Goal: Task Accomplishment & Management: Use online tool/utility

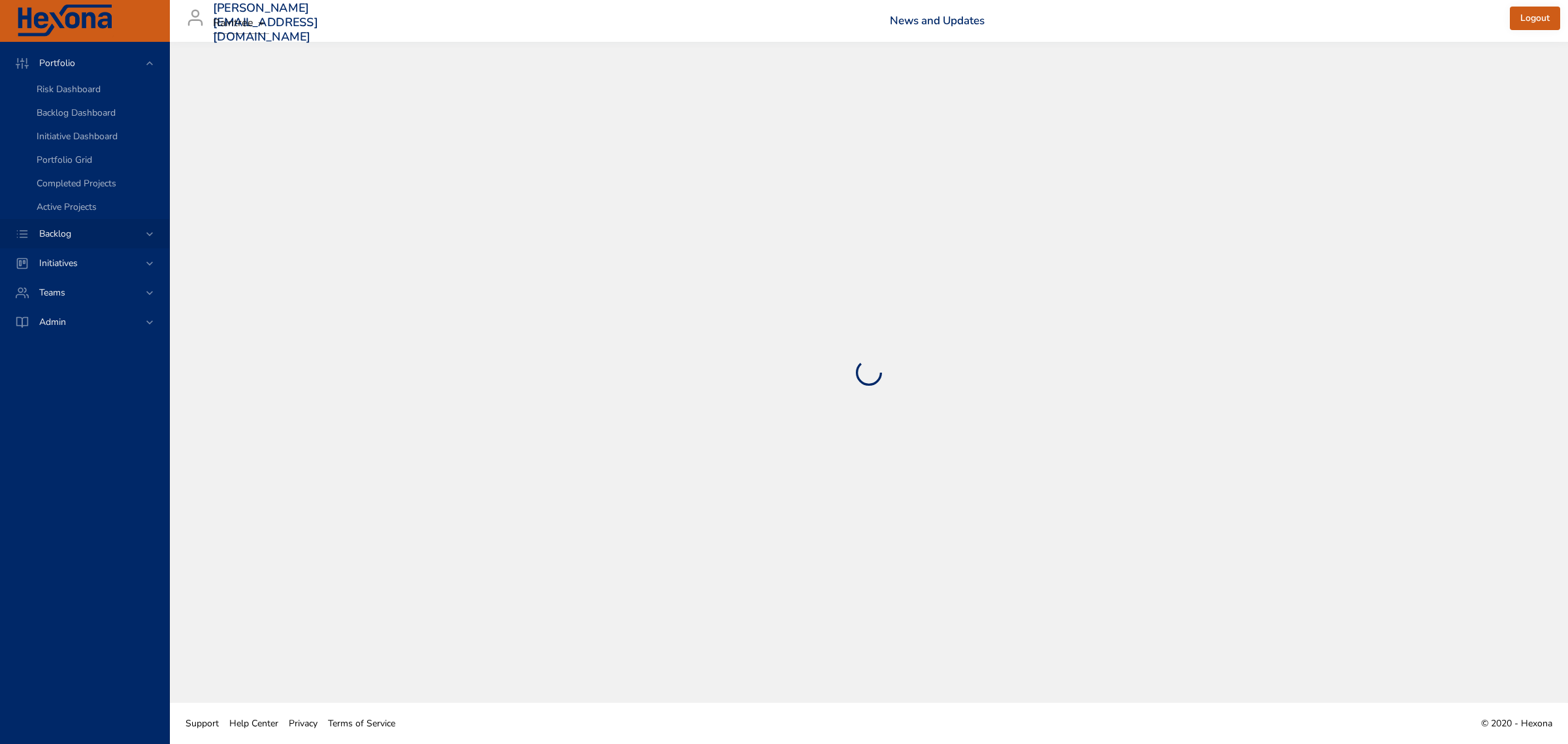
click at [44, 224] on div "Backlog" at bounding box center [84, 233] width 169 height 29
click at [50, 113] on span "Backlog Details" at bounding box center [68, 118] width 63 height 12
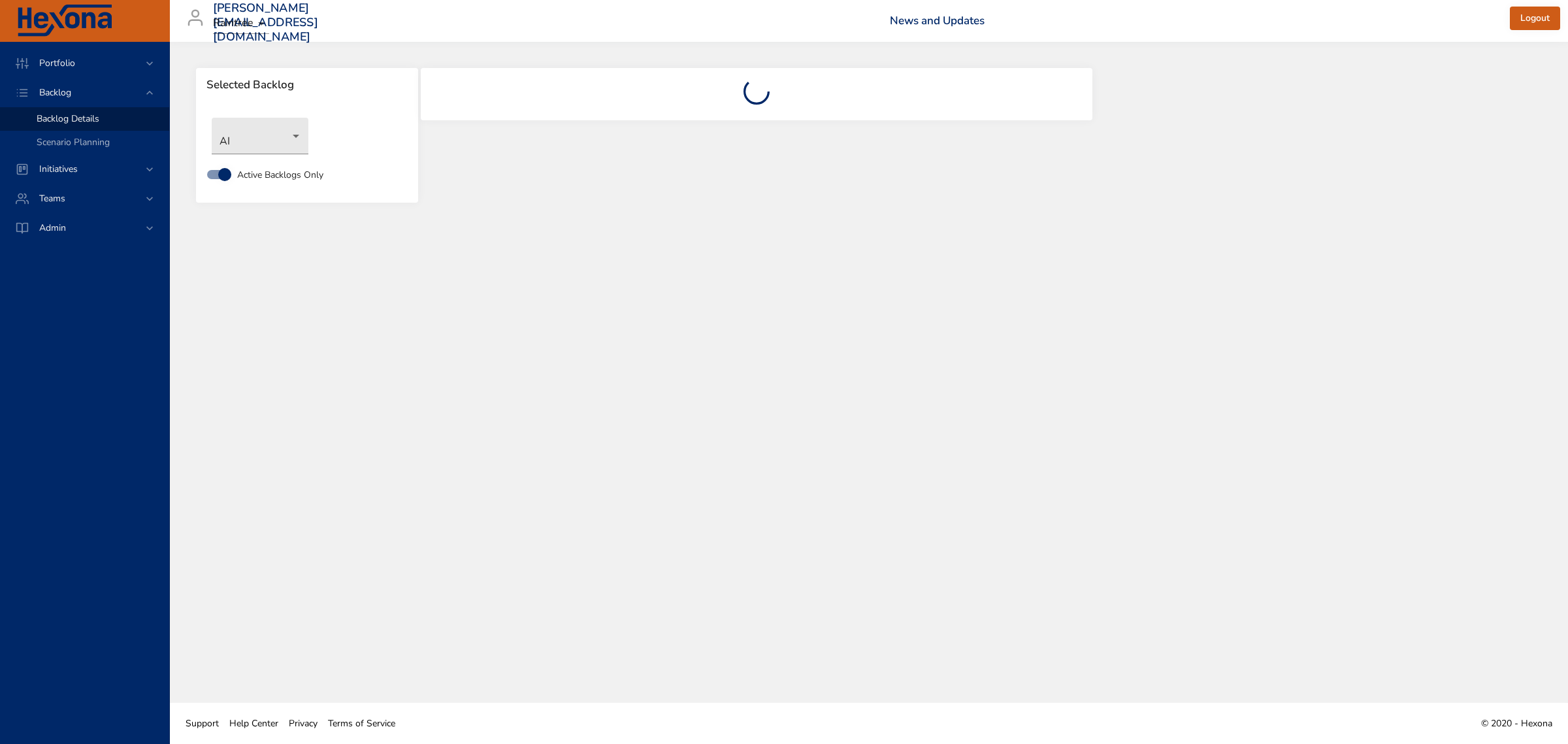
click at [283, 124] on body "Portfolio Backlog Backlog Details Scenario Planning Initiatives Teams Admin [PE…" at bounding box center [784, 372] width 1568 height 744
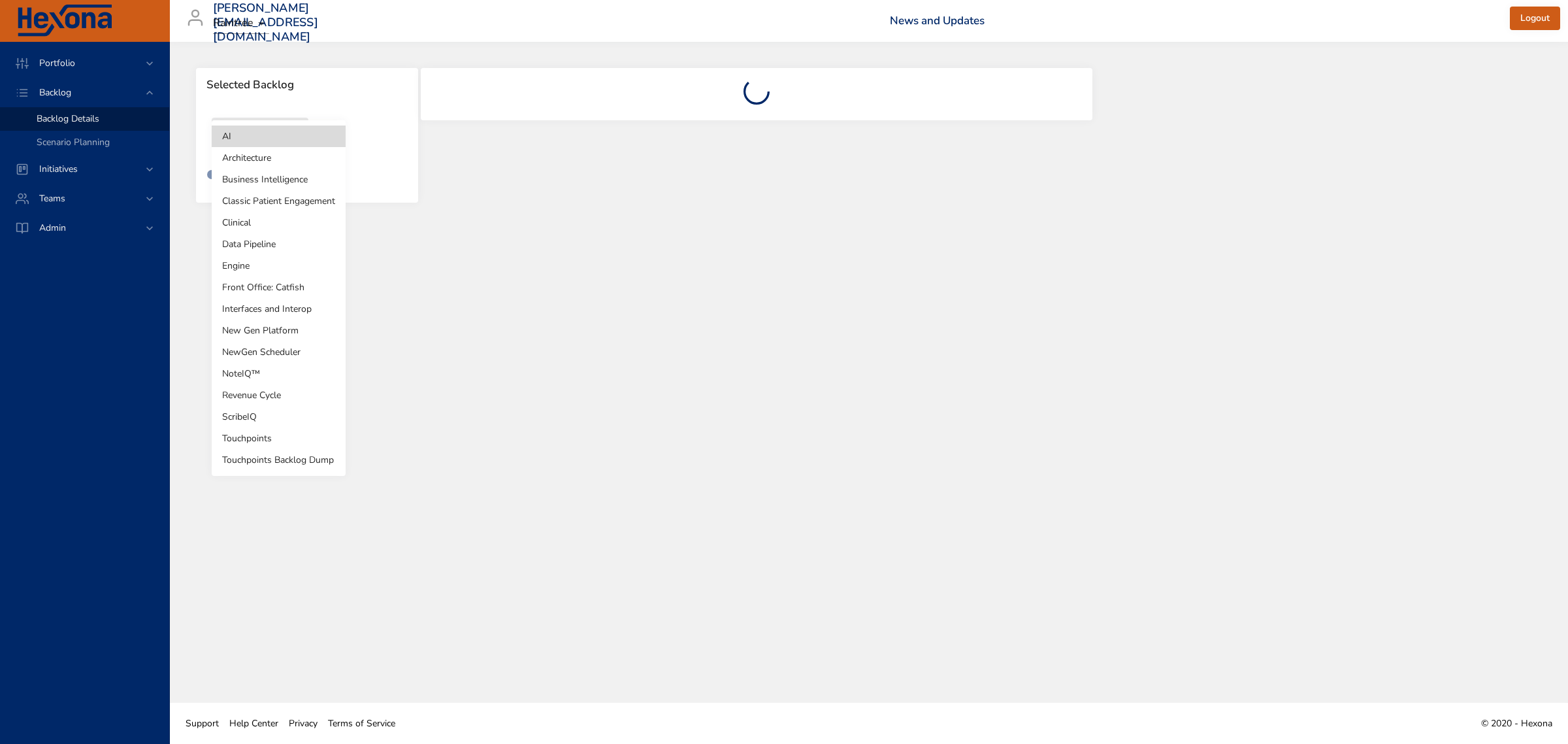
click at [262, 221] on li "Clinical" at bounding box center [278, 223] width 134 height 21
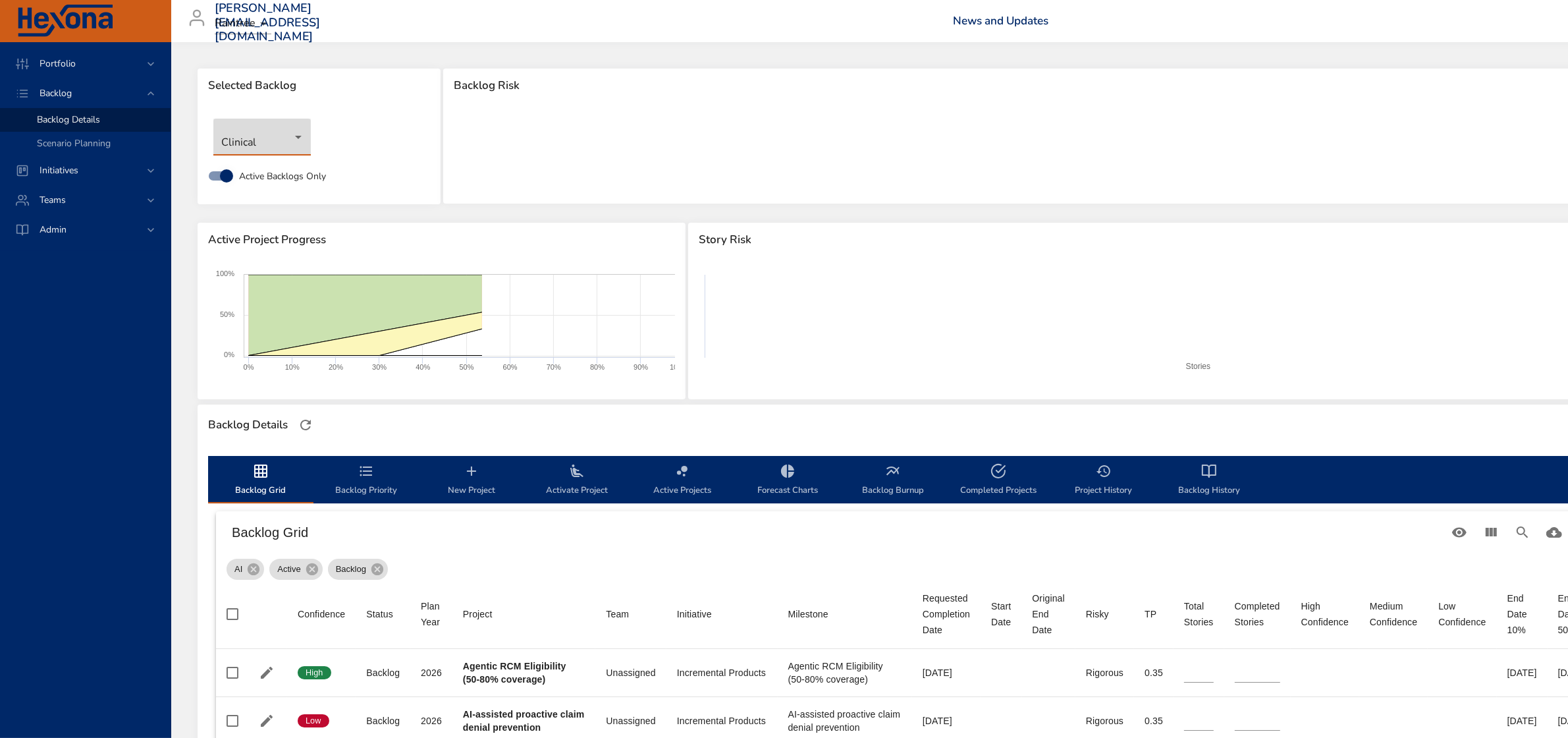
type input "*"
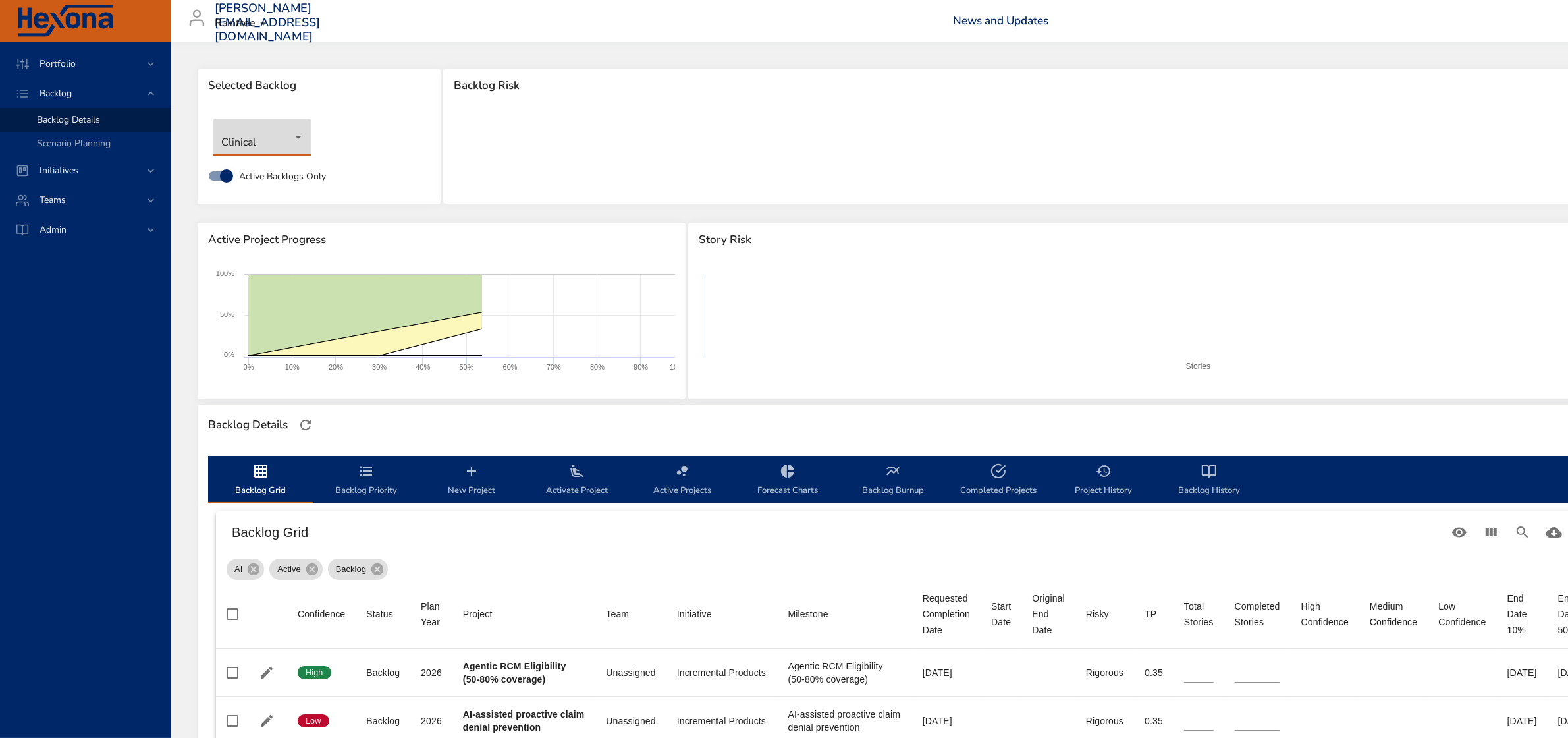
type input "*"
type input "**"
type input "*"
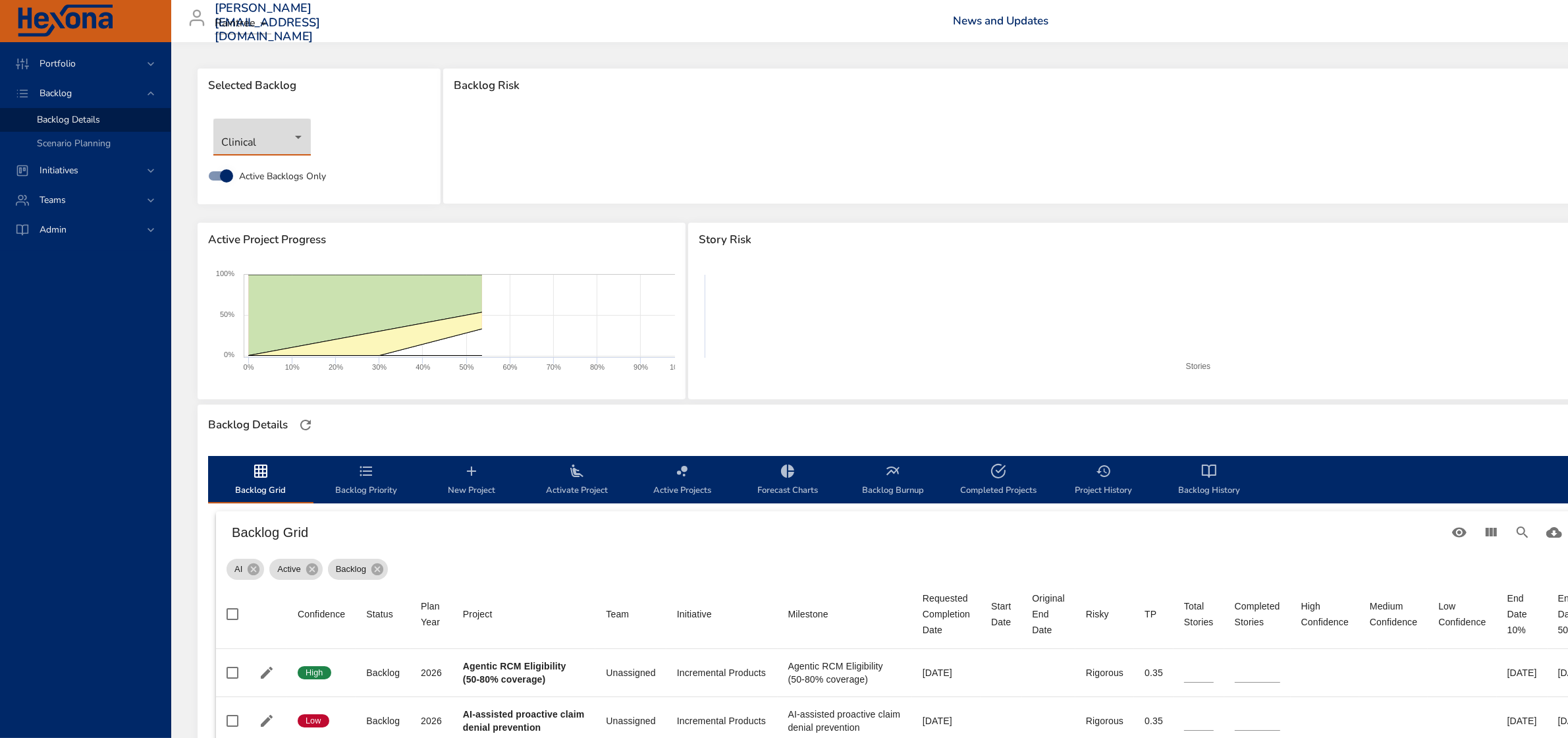
type input "*"
type input "**"
type input "*"
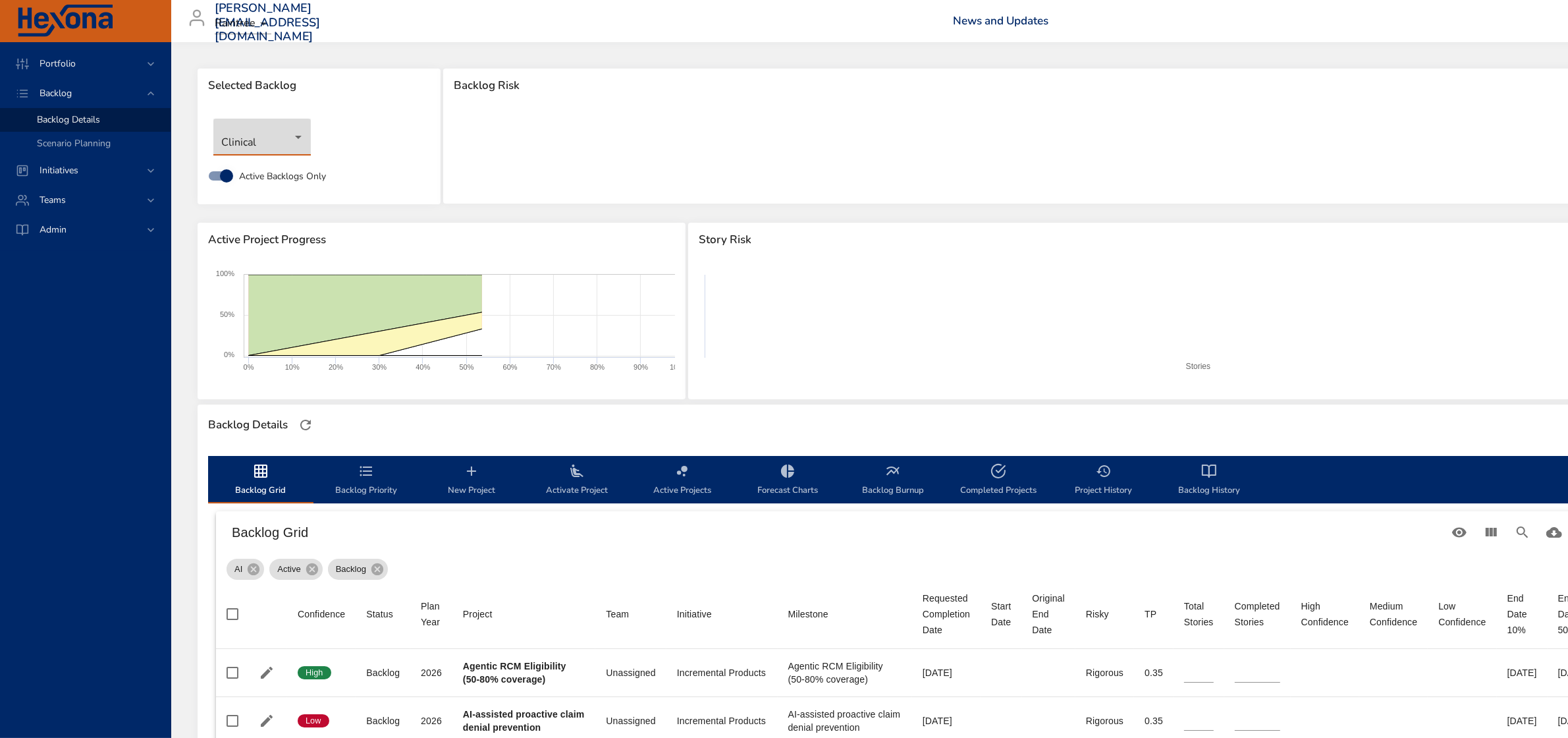
type input "*"
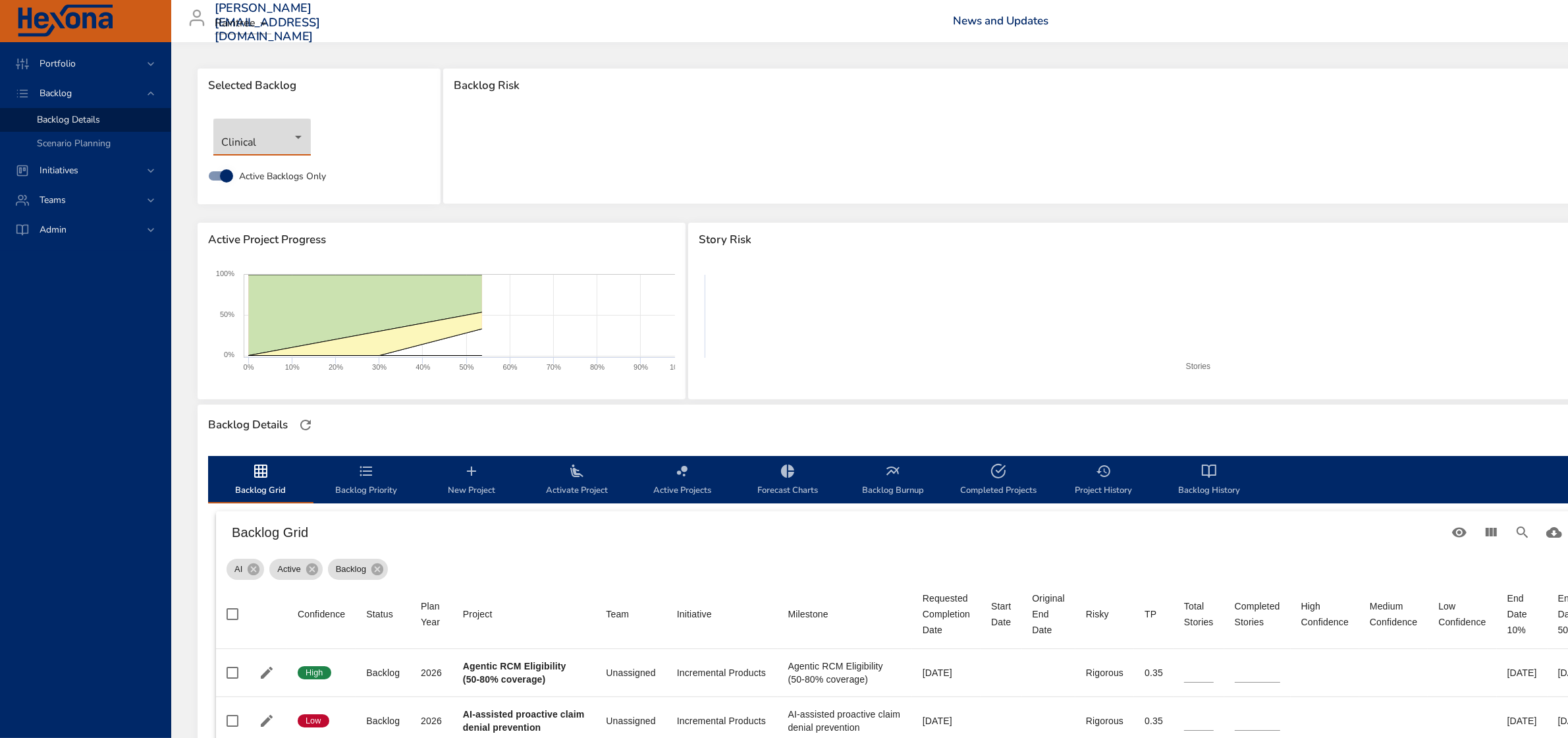
type input "*"
type input "**"
type input "*"
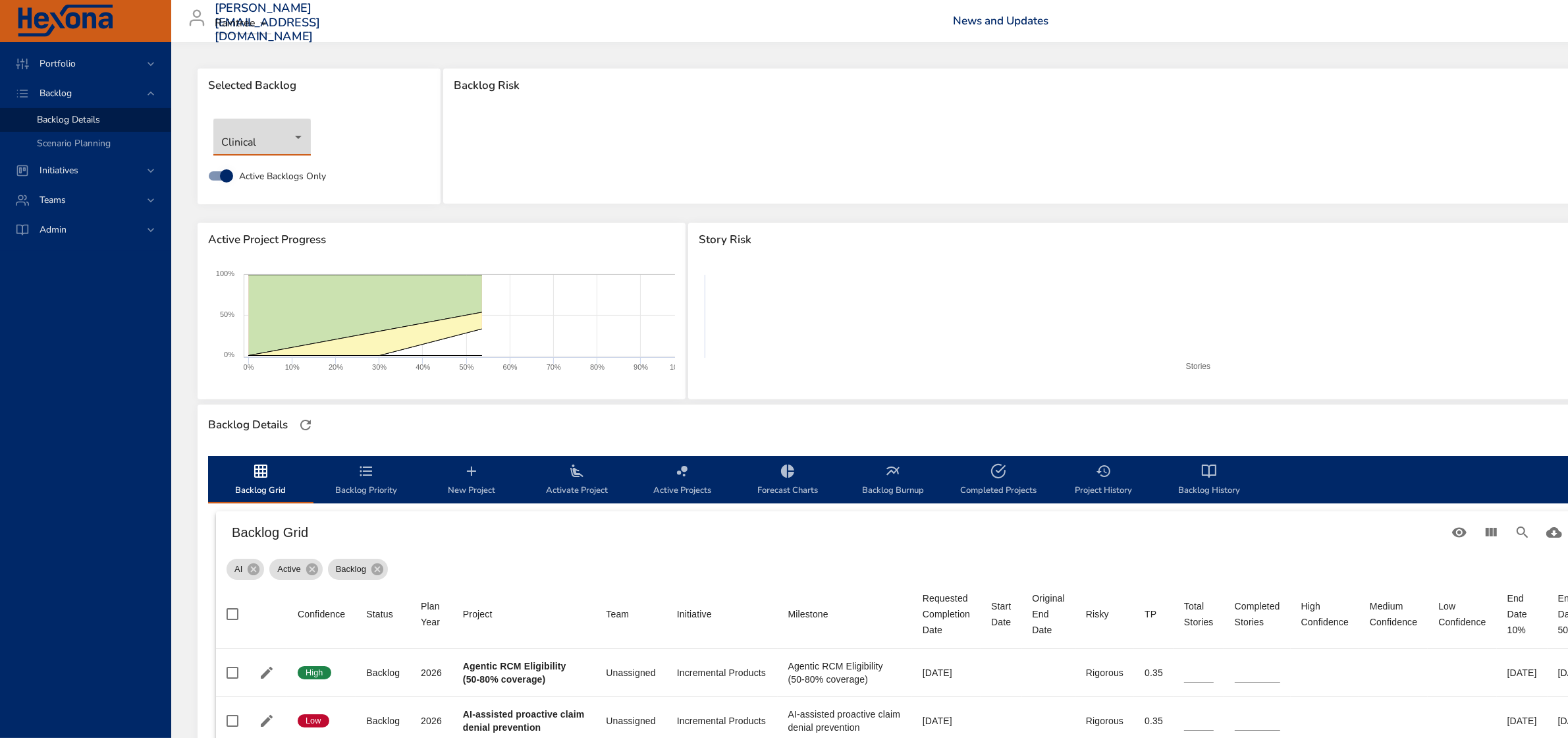
type input "*"
type input "**"
type input "*"
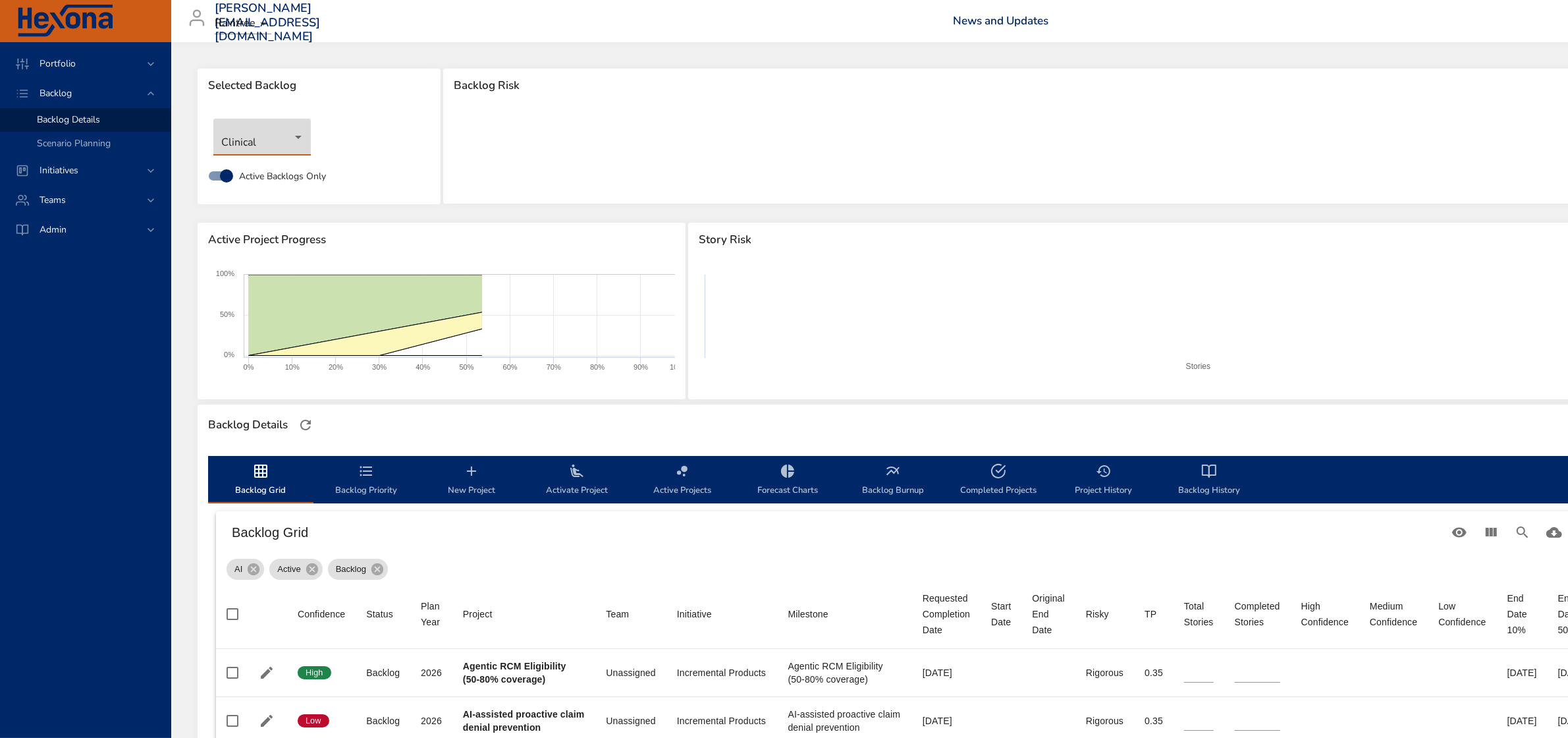
type input "**"
type input "*"
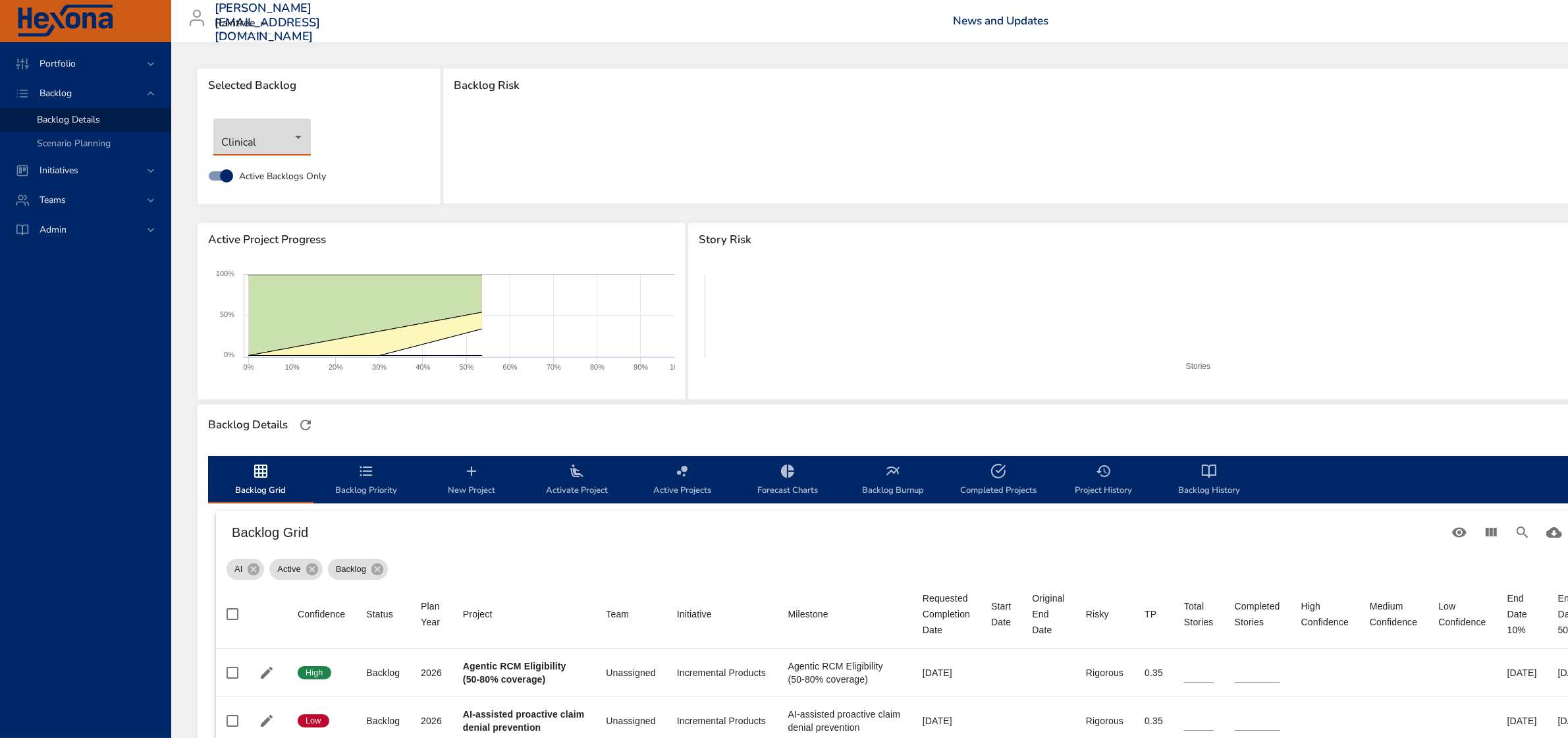
type input "*"
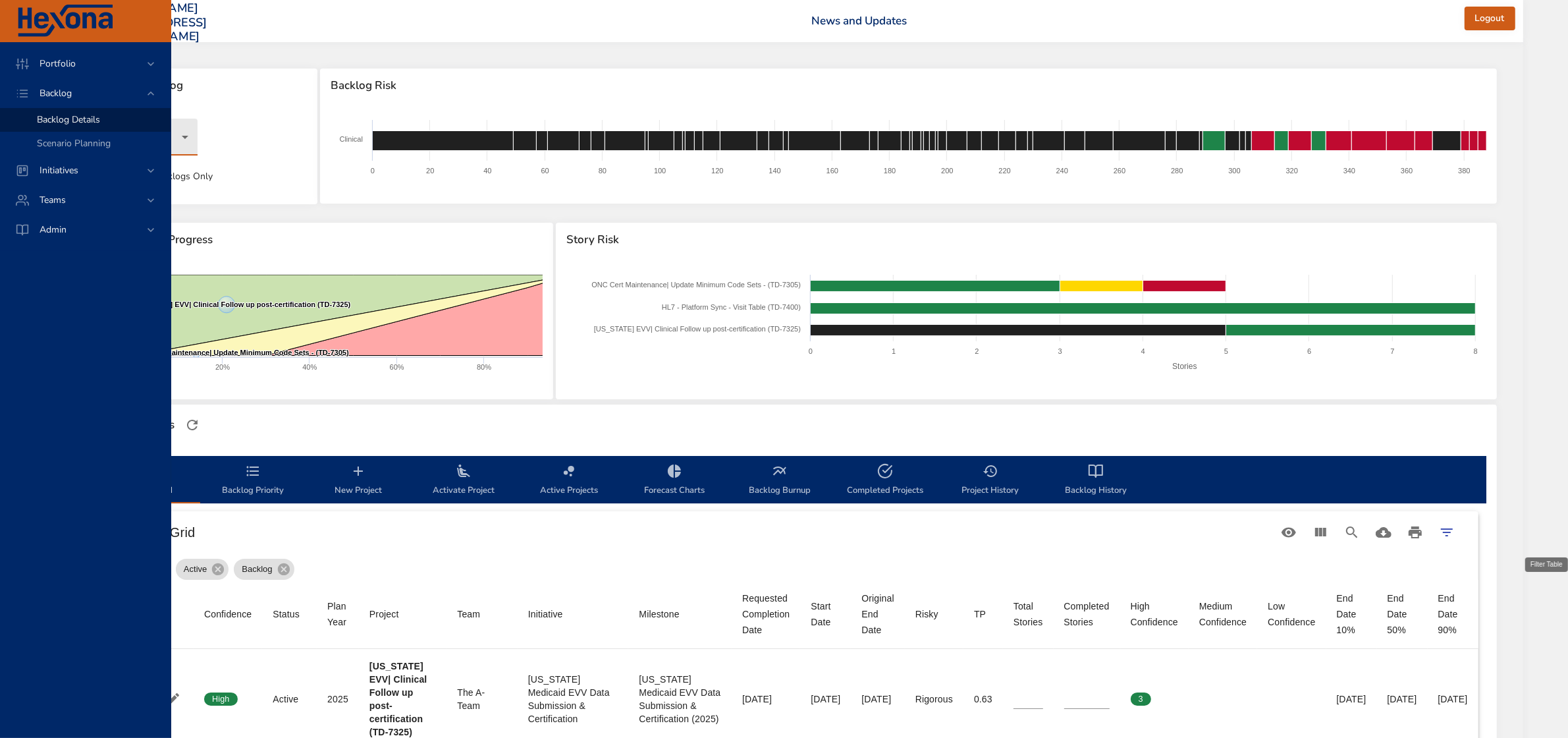
click at [1455, 525] on icon "Filter Table" at bounding box center [1447, 532] width 16 height 16
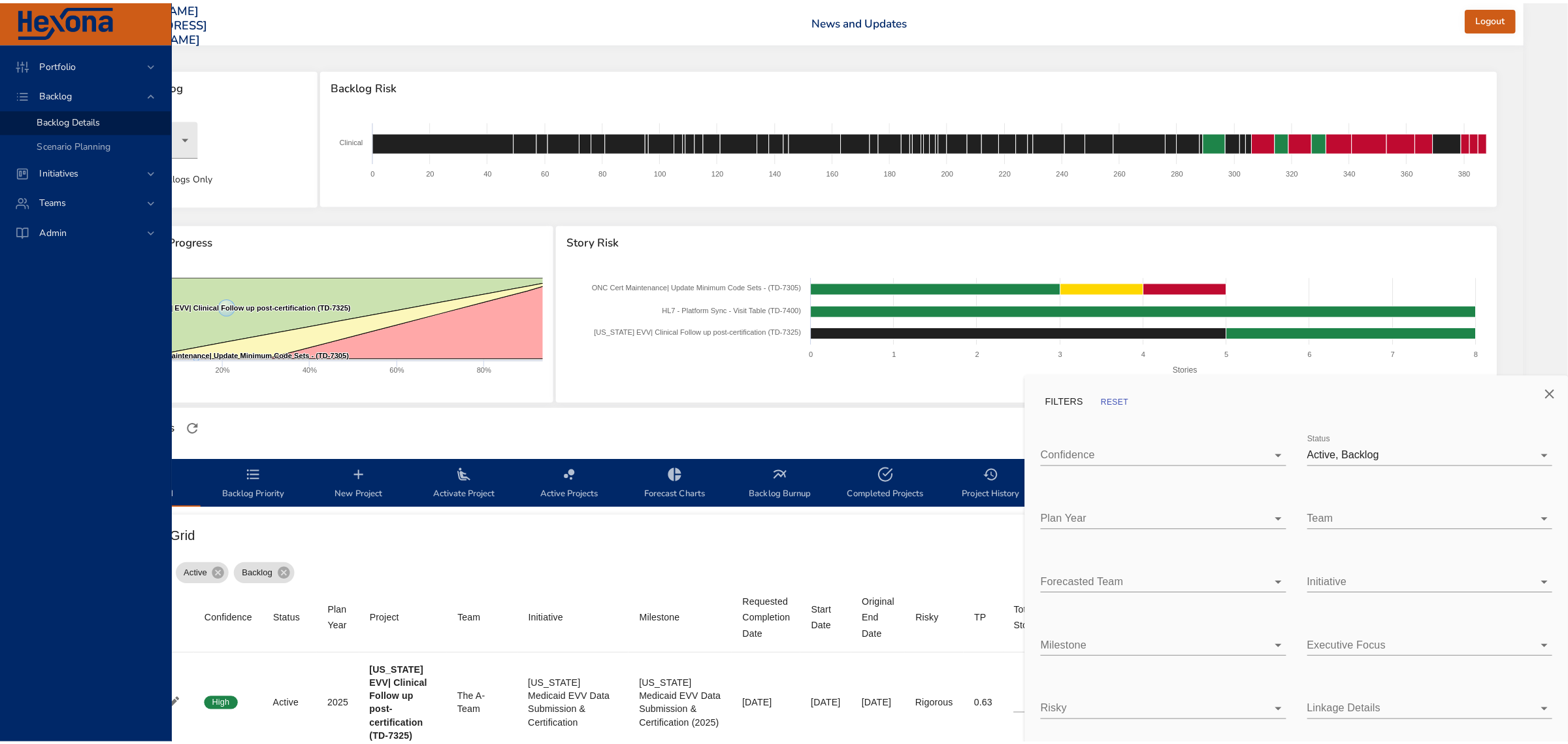
scroll to position [0, 154]
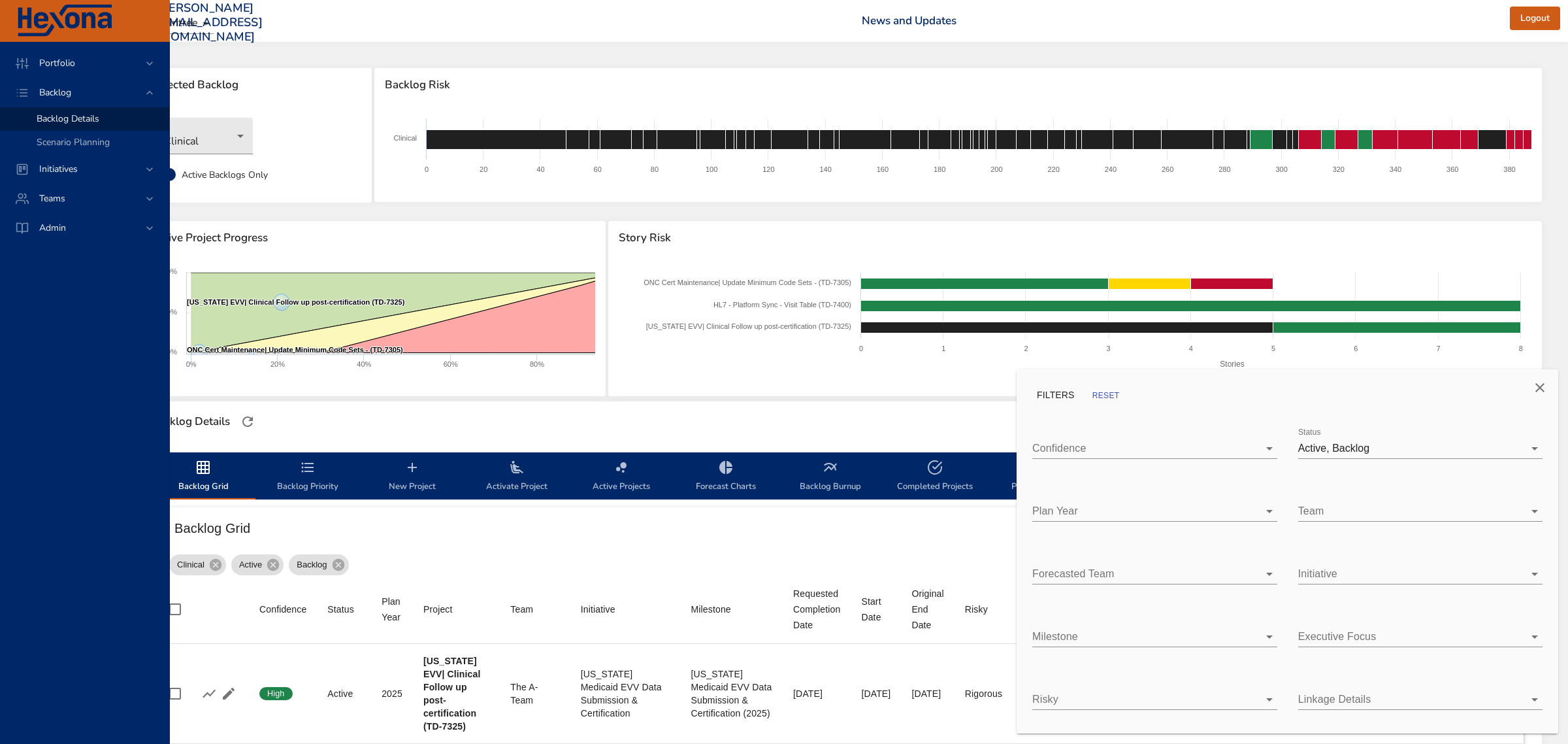
click at [1053, 514] on body "Portfolio Backlog Backlog Details Scenario Planning Initiatives Teams Admin [PE…" at bounding box center [728, 372] width 1568 height 744
type input "**"
type input "*"
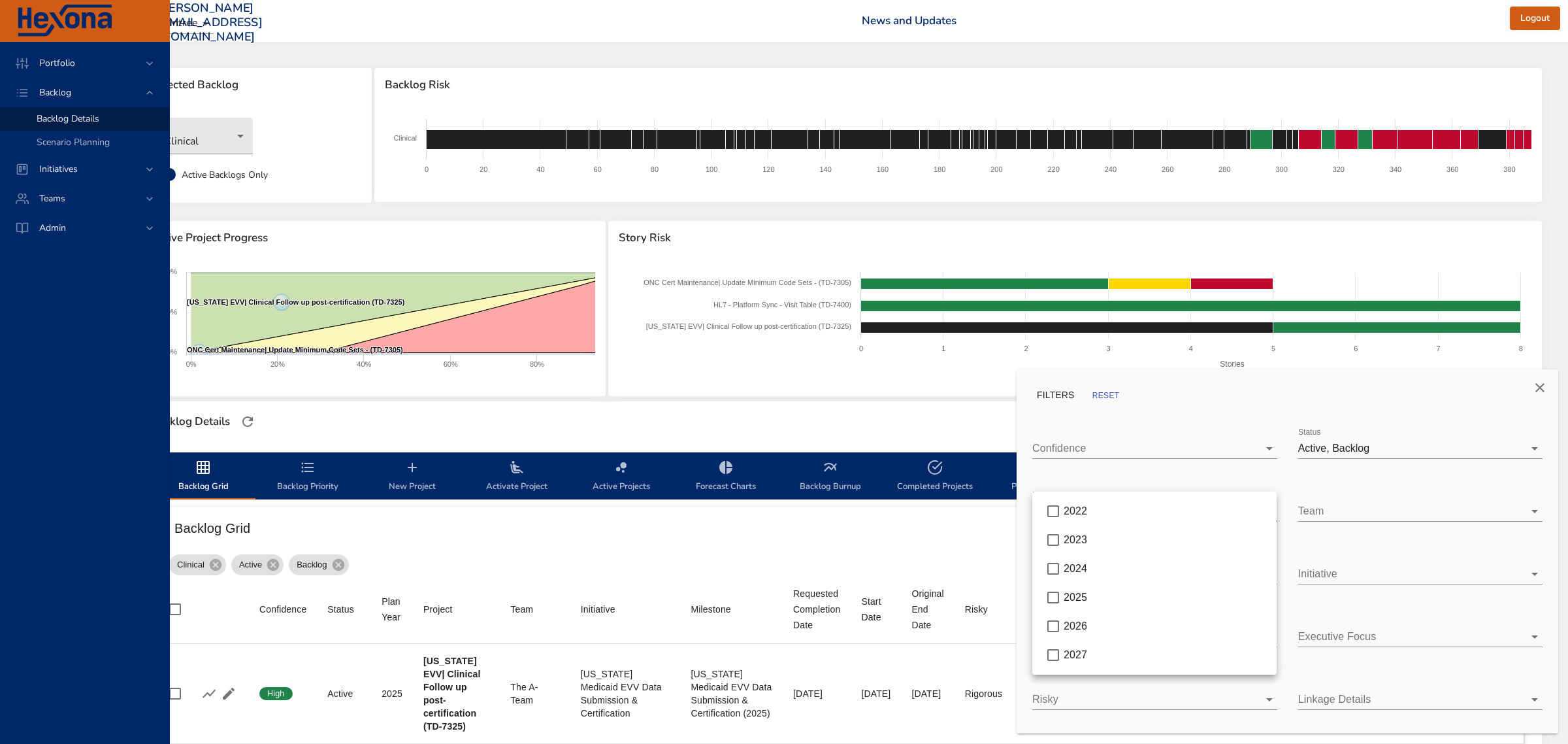
type input "*"
type input "**"
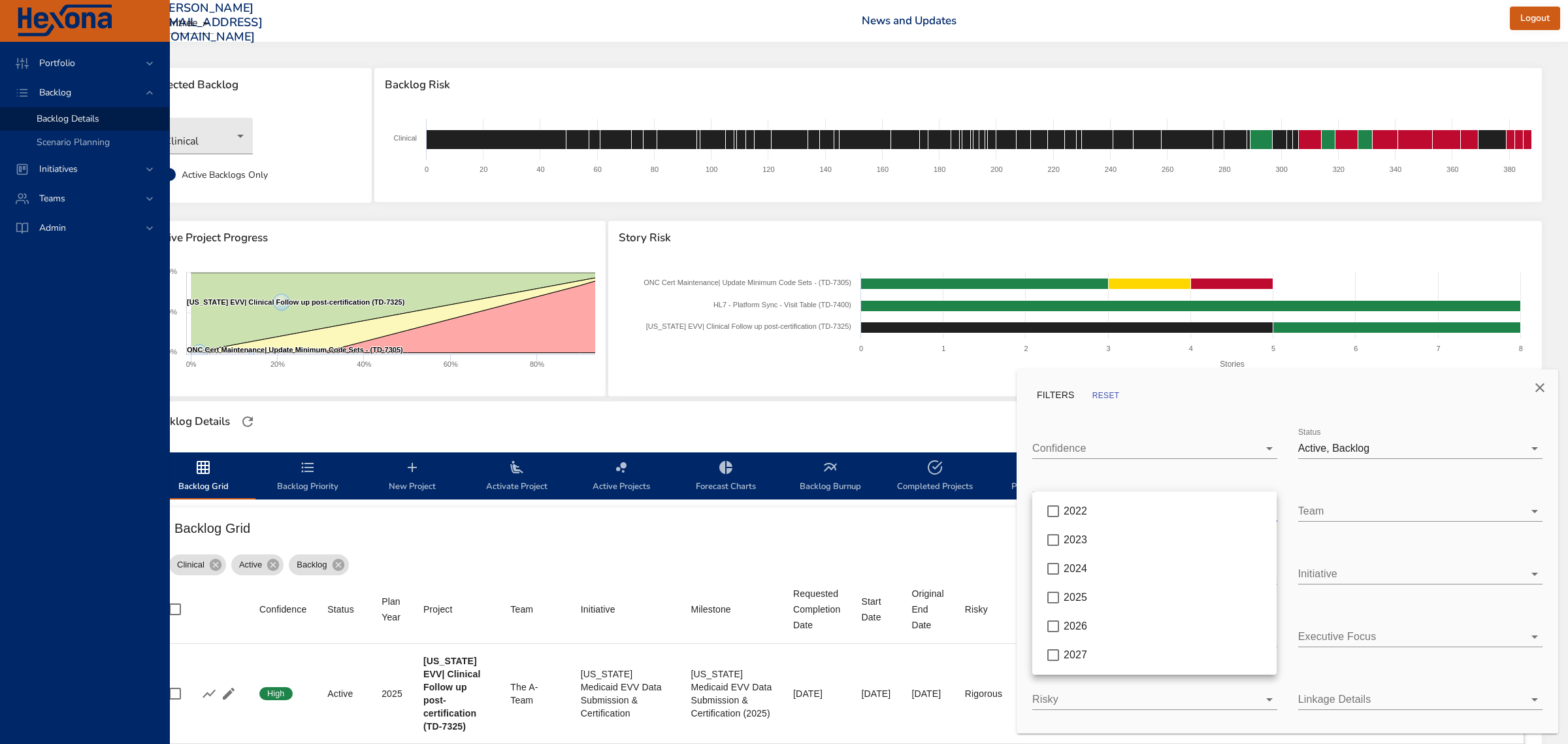
type input "*"
type input "**"
type input "*"
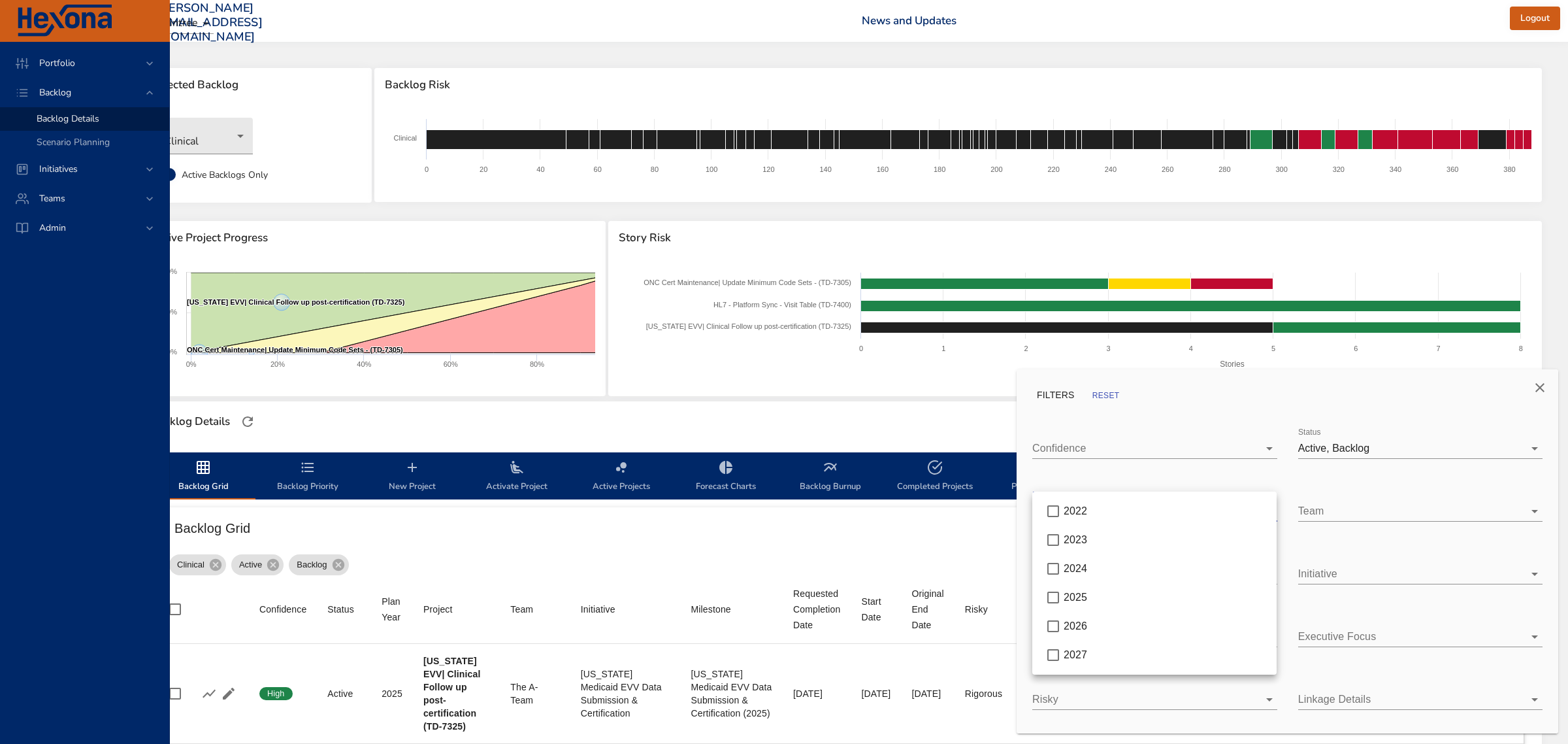
type input "*"
type input "**"
type input "*"
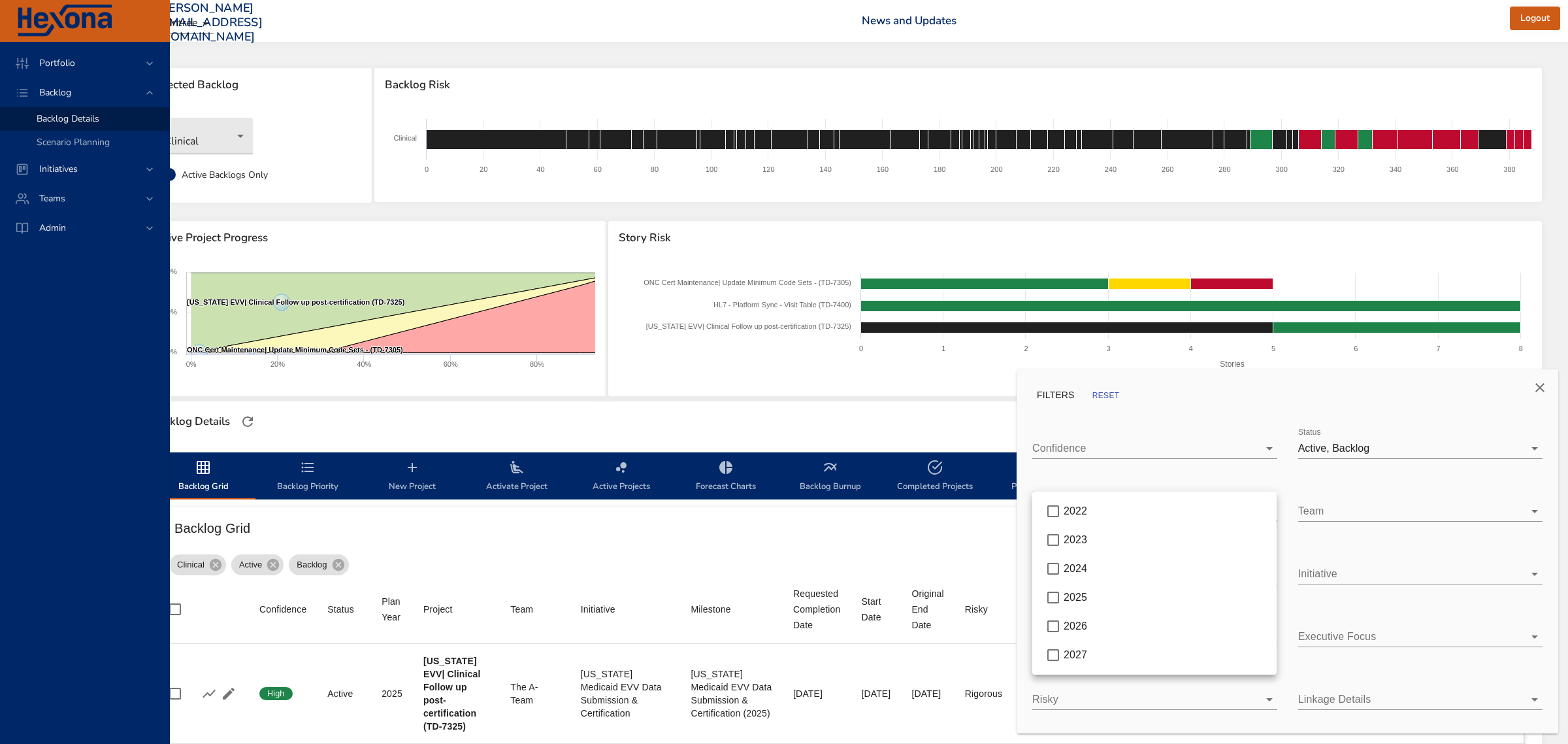
type input "*"
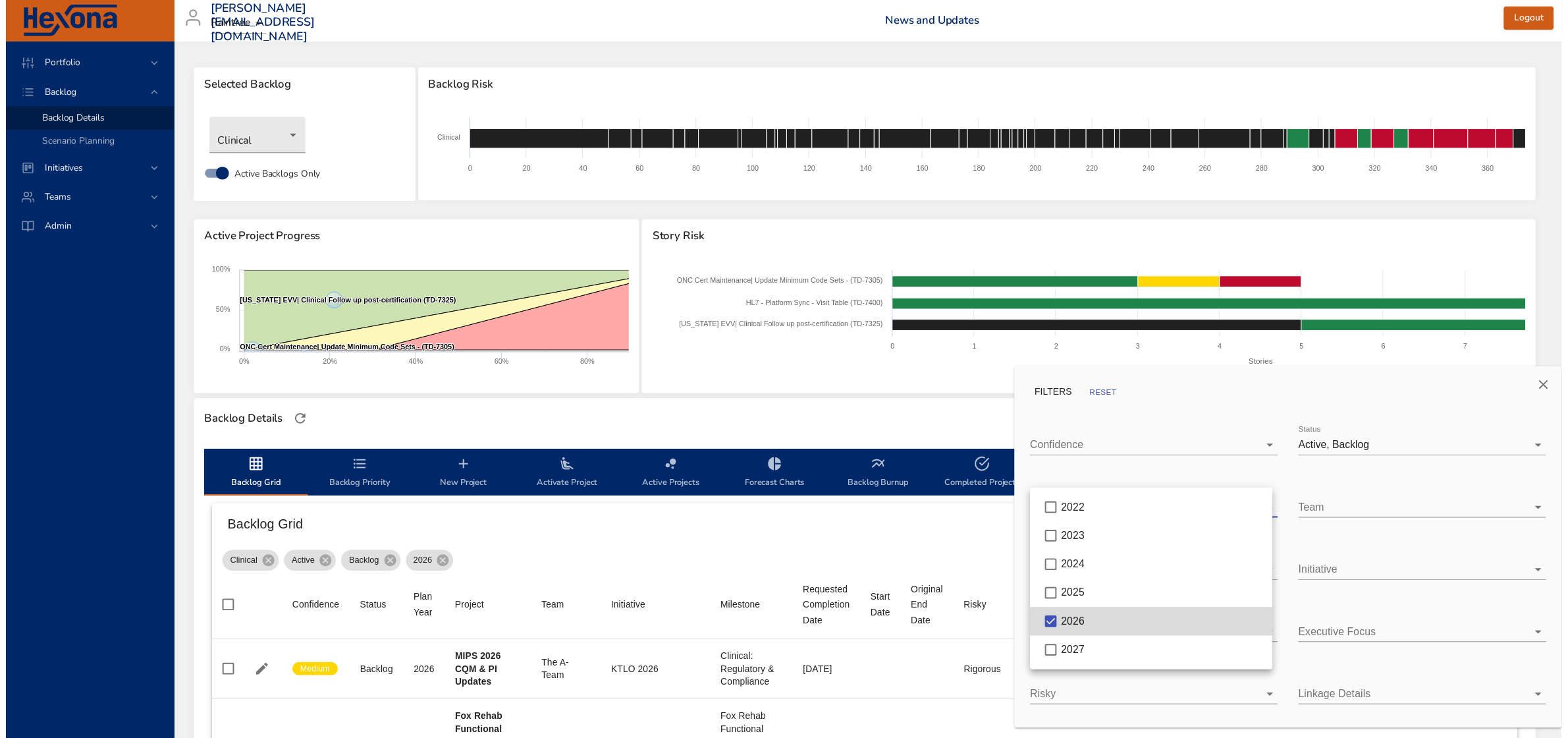
scroll to position [0, 69]
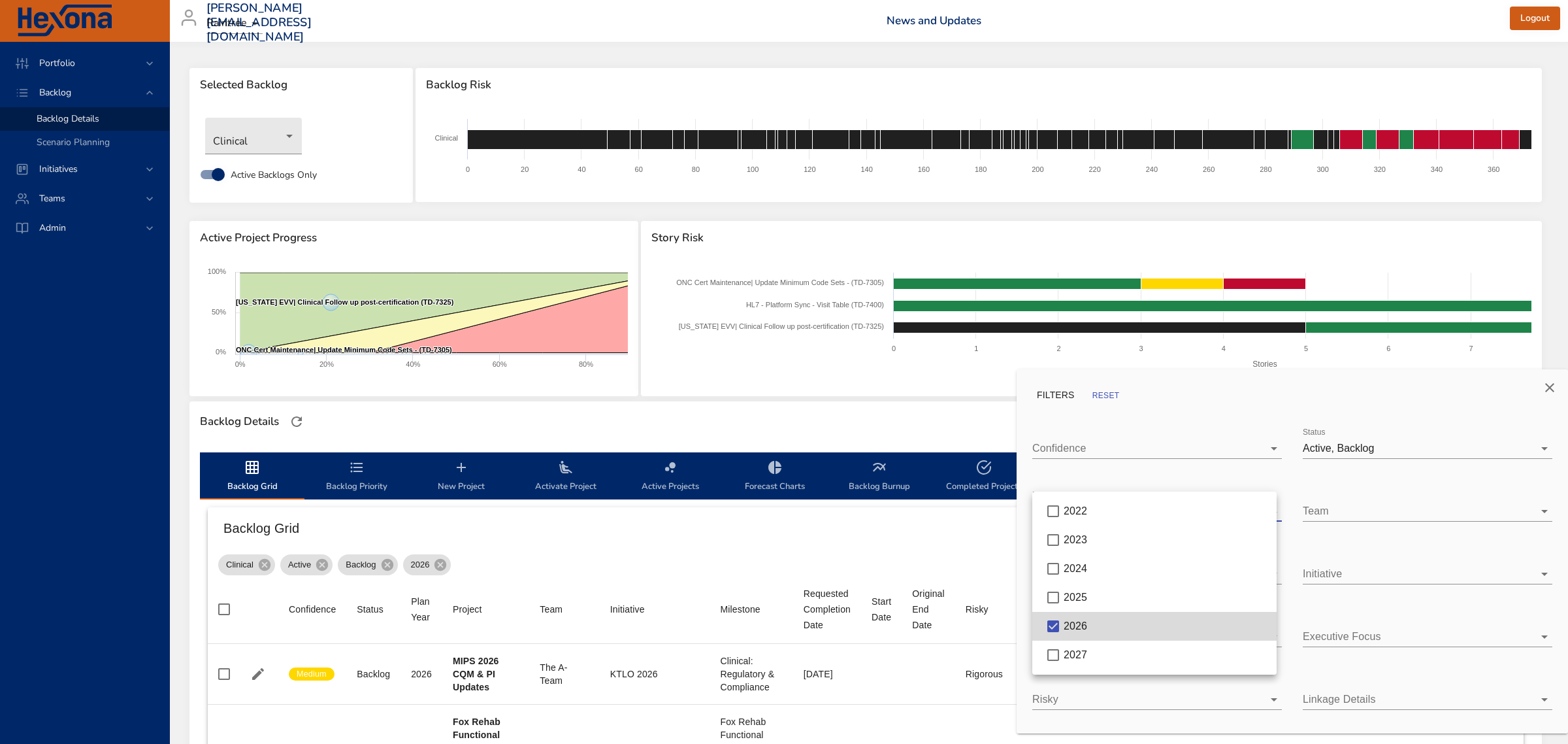
click at [965, 440] on div at bounding box center [784, 372] width 1568 height 744
click at [1554, 389] on icon "Close" at bounding box center [1550, 387] width 16 height 16
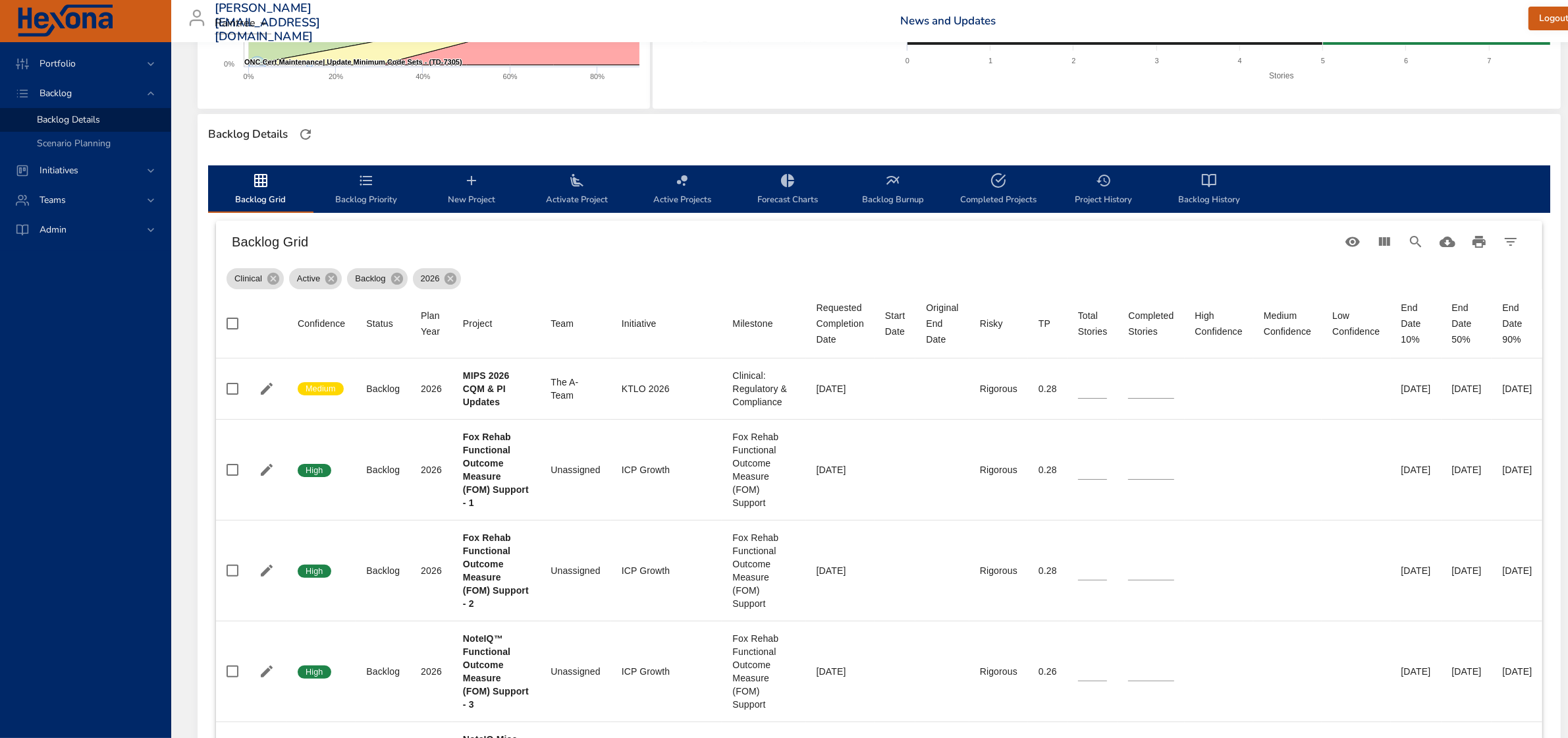
scroll to position [329, 0]
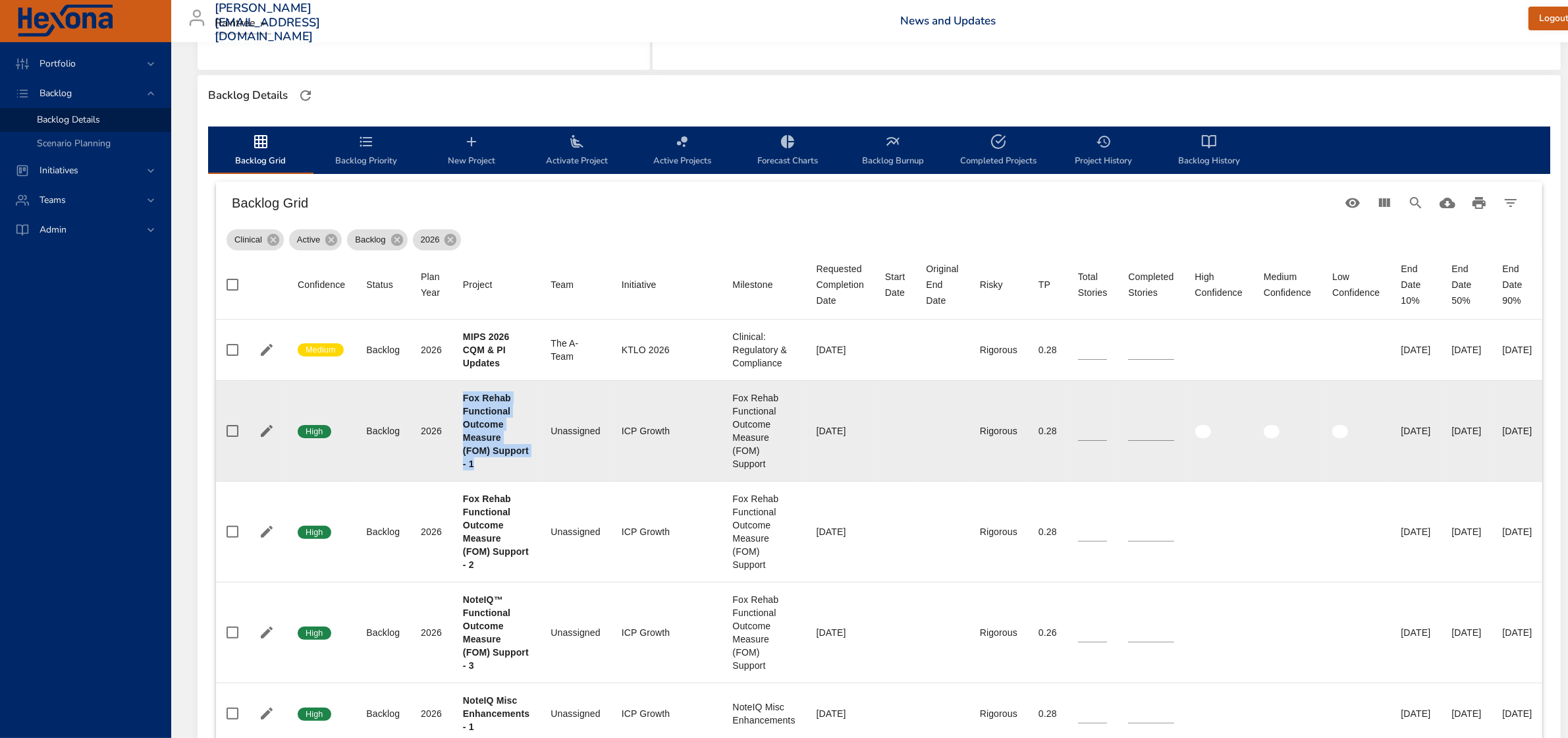
drag, startPoint x: 465, startPoint y: 399, endPoint x: 514, endPoint y: 465, distance: 82.2
click at [514, 465] on div "Fox Rehab Functional Outcome Measure (FOM) Support - 1" at bounding box center [496, 431] width 66 height 79
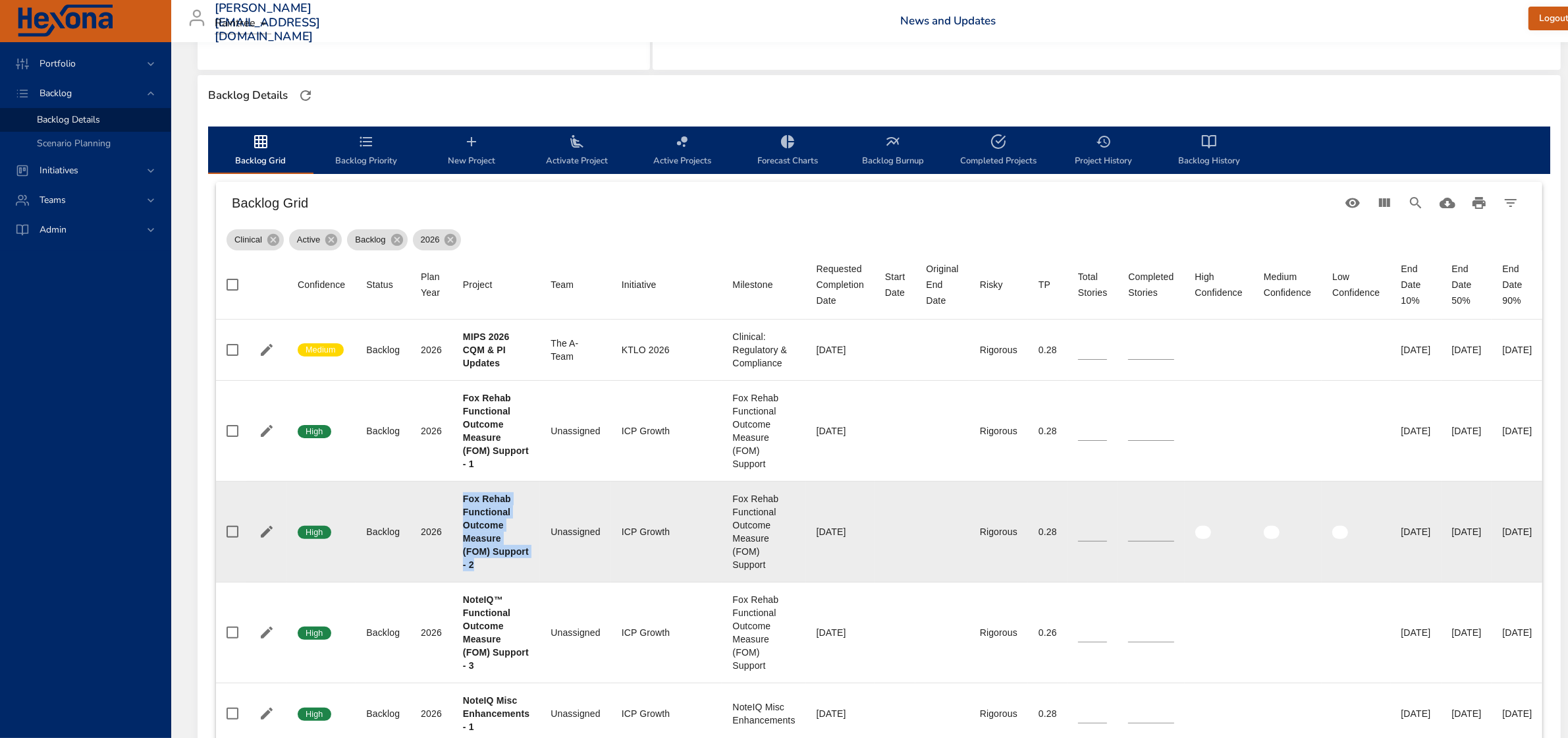
drag, startPoint x: 464, startPoint y: 499, endPoint x: 514, endPoint y: 567, distance: 84.4
click at [514, 567] on div "Fox Rehab Functional Outcome Measure (FOM) Support - 2" at bounding box center [496, 532] width 66 height 79
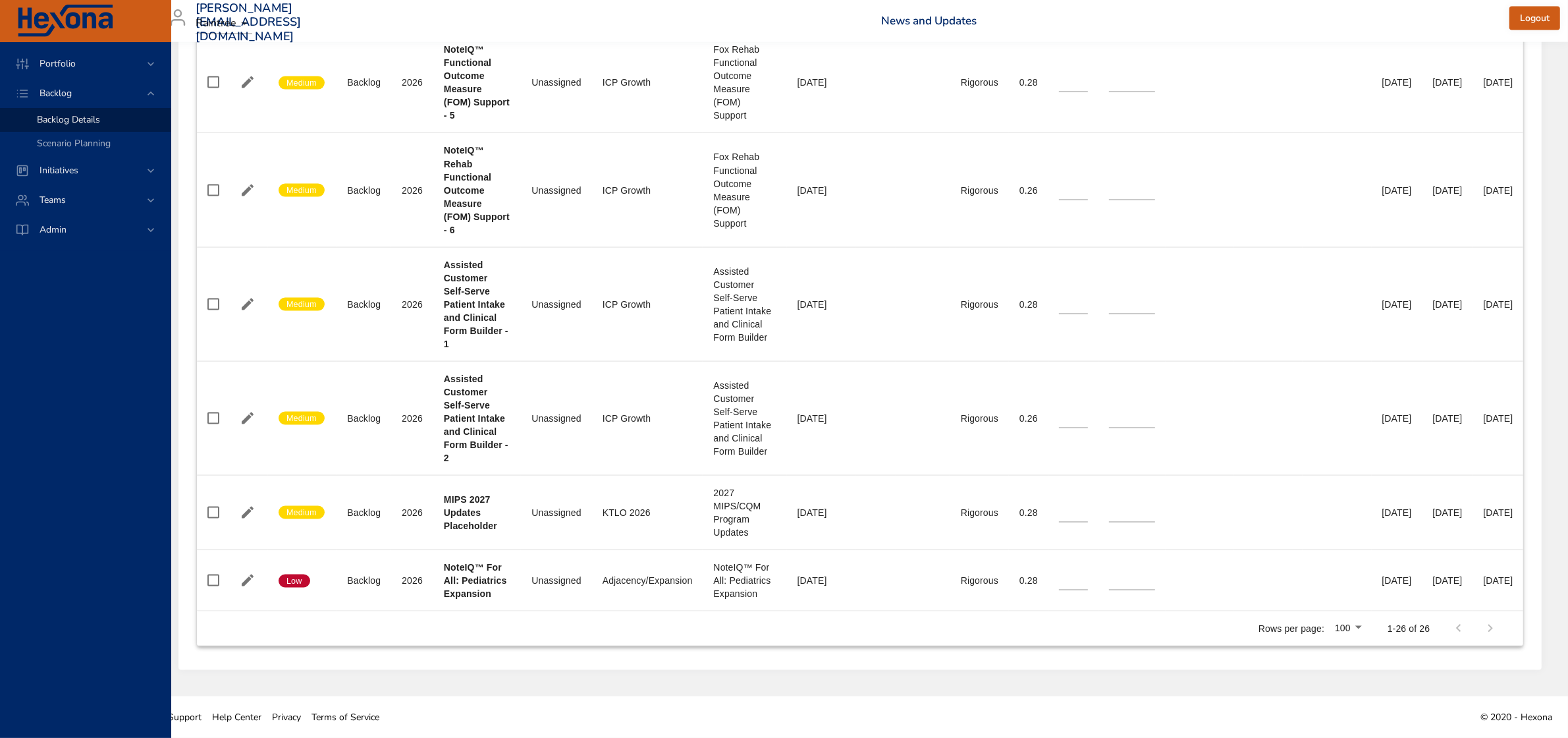
scroll to position [2399, 0]
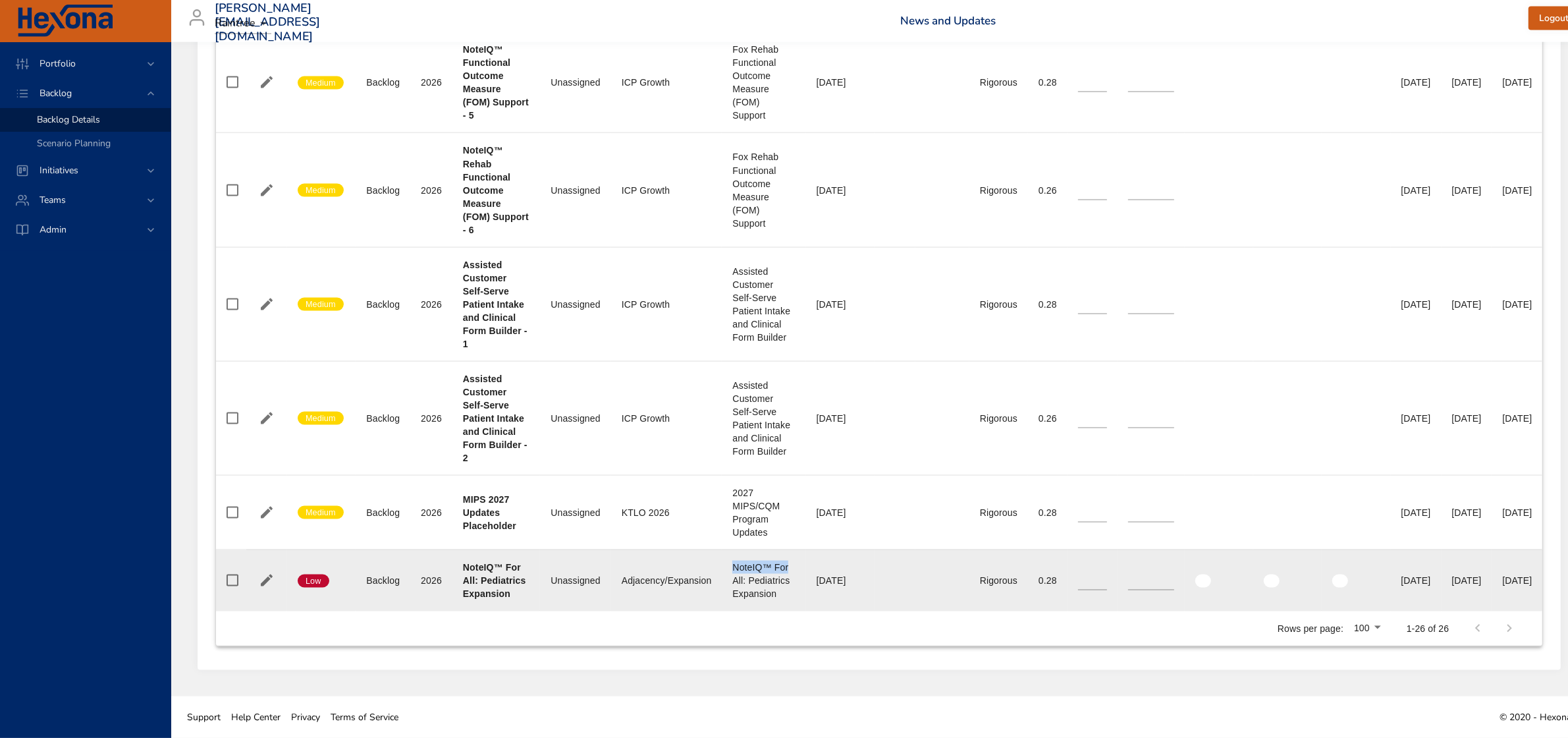
drag, startPoint x: 728, startPoint y: 564, endPoint x: 783, endPoint y: 568, distance: 55.1
click at [783, 568] on div "NoteIQ™ For All: Pediatrics Expansion" at bounding box center [763, 580] width 63 height 40
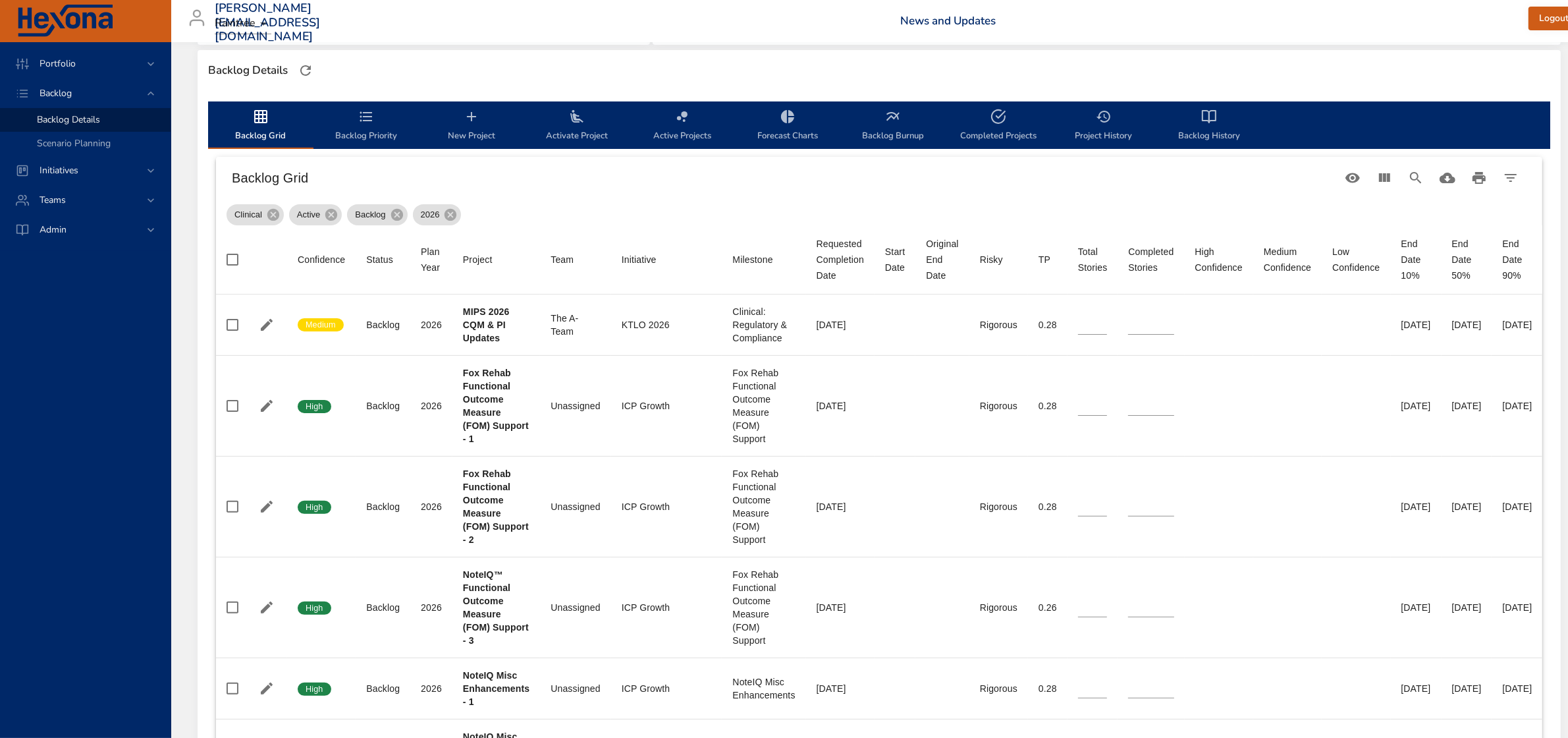
scroll to position [341, 0]
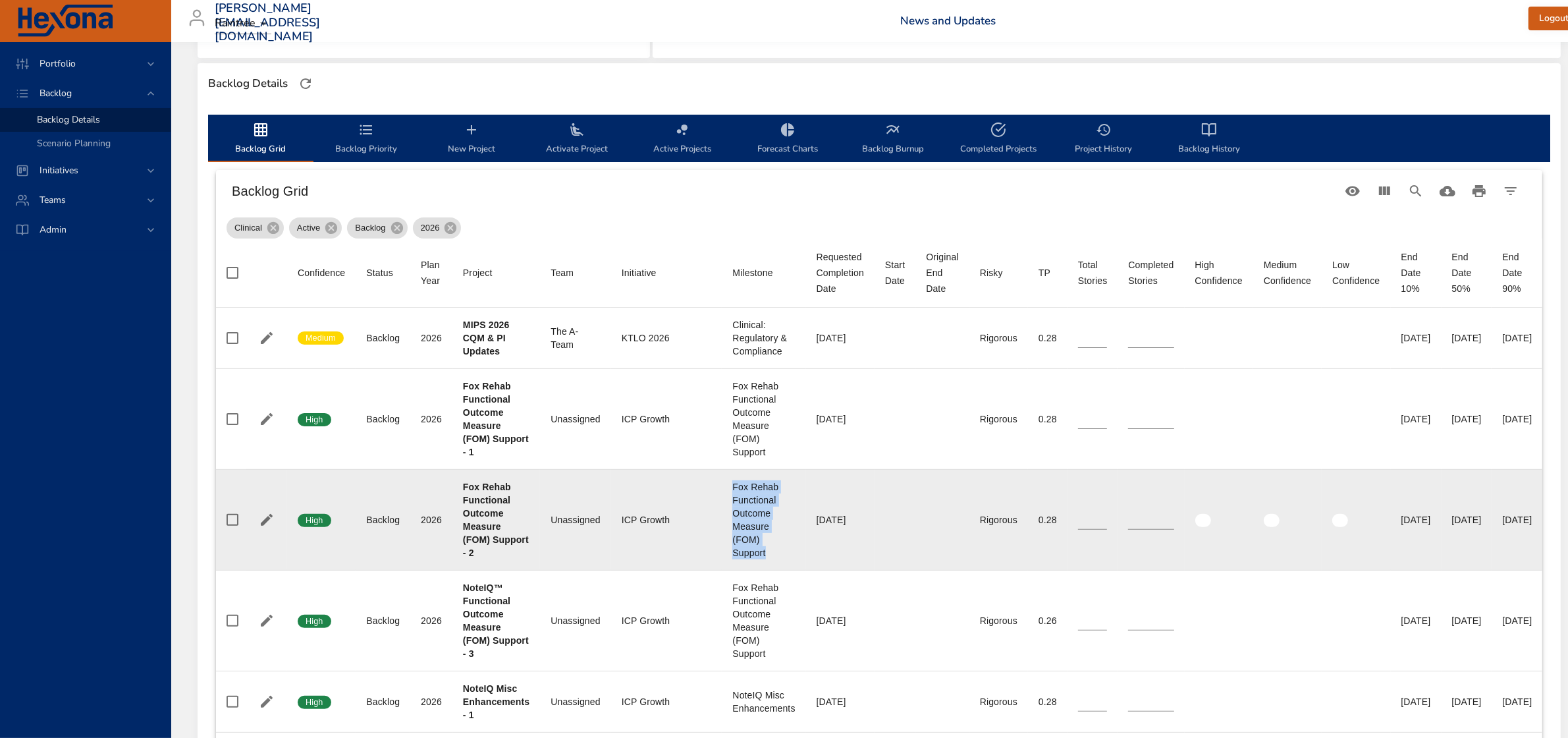
drag, startPoint x: 726, startPoint y: 493, endPoint x: 794, endPoint y: 545, distance: 85.6
click at [794, 545] on td "Milestone Fox Rehab Functional Outcome Measure (FOM) Support" at bounding box center [764, 519] width 84 height 101
click at [752, 516] on div "Fox Rehab Functional Outcome Measure (FOM) Support" at bounding box center [763, 520] width 63 height 79
drag, startPoint x: 729, startPoint y: 493, endPoint x: 794, endPoint y: 542, distance: 81.4
click at [794, 542] on td "Milestone Fox Rehab Functional Outcome Measure (FOM) Support" at bounding box center [764, 519] width 84 height 101
